Goal: Transaction & Acquisition: Purchase product/service

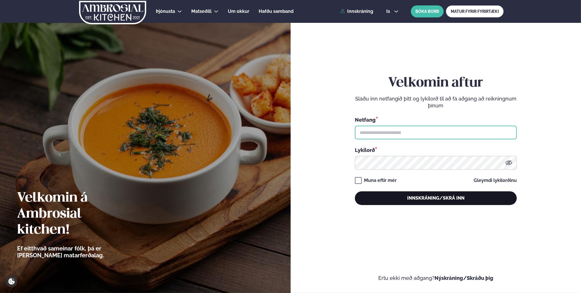
type input "**********"
click at [433, 198] on button "Innskráning/Skrá inn" at bounding box center [436, 198] width 162 height 14
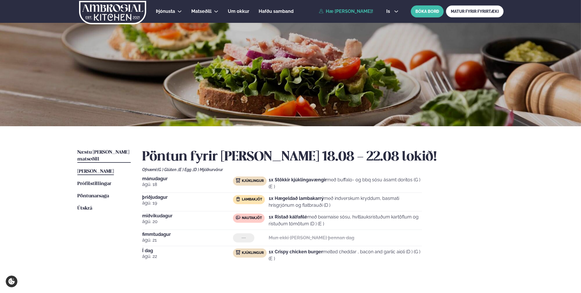
click at [109, 154] on span "Næstu [PERSON_NAME] matseðill" at bounding box center [103, 156] width 52 height 12
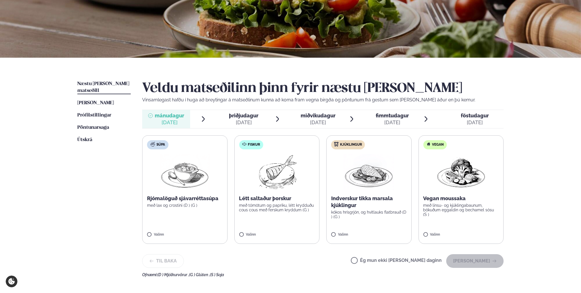
scroll to position [86, 0]
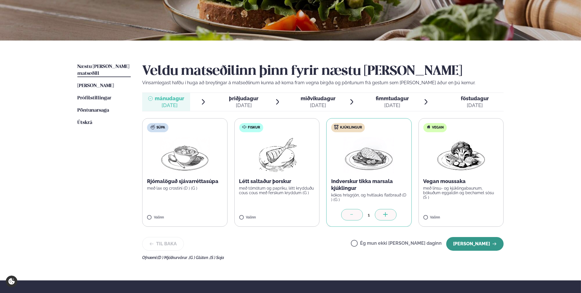
click at [476, 246] on button "[PERSON_NAME]" at bounding box center [474, 244] width 57 height 14
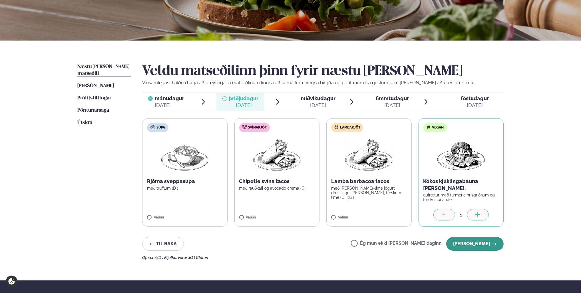
click at [469, 243] on button "[PERSON_NAME]" at bounding box center [474, 244] width 57 height 14
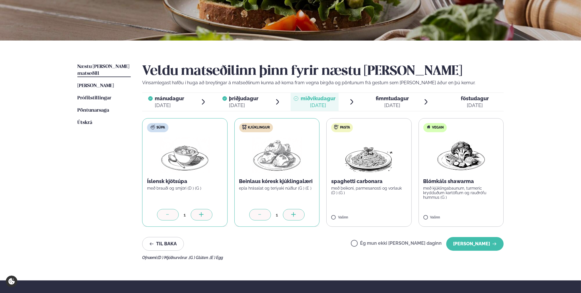
click at [261, 215] on icon at bounding box center [260, 215] width 6 height 6
click at [474, 247] on button "[PERSON_NAME]" at bounding box center [474, 244] width 57 height 14
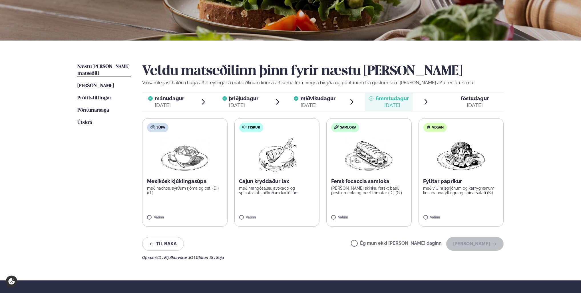
click at [473, 103] on div "[DATE]" at bounding box center [475, 105] width 28 height 7
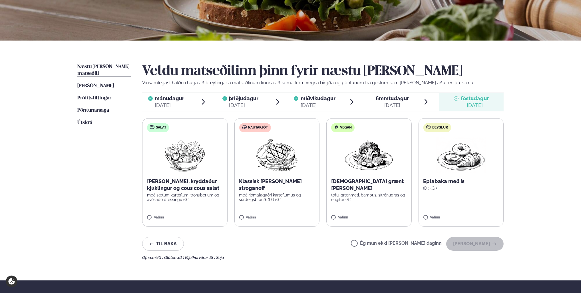
click at [385, 100] on span "fimmtudagur" at bounding box center [392, 98] width 33 height 6
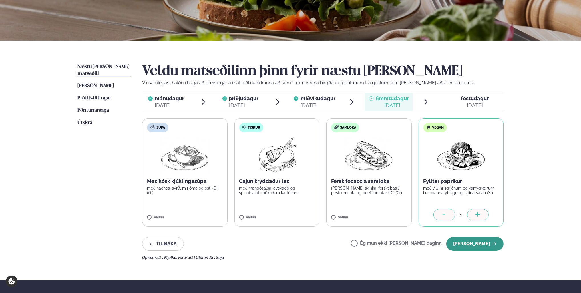
click at [474, 246] on button "[PERSON_NAME]" at bounding box center [474, 244] width 57 height 14
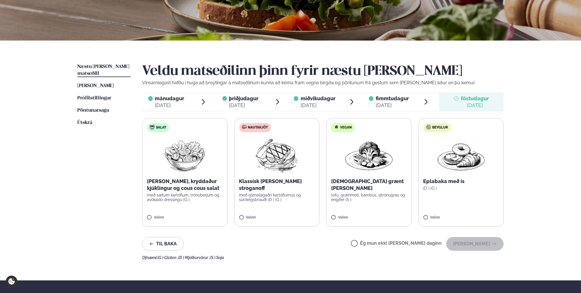
click at [373, 246] on label "Ég mun ekki [PERSON_NAME] daginn" at bounding box center [396, 244] width 91 height 6
click at [487, 246] on button "[PERSON_NAME]" at bounding box center [474, 244] width 57 height 14
